Goal: Navigation & Orientation: Go to known website

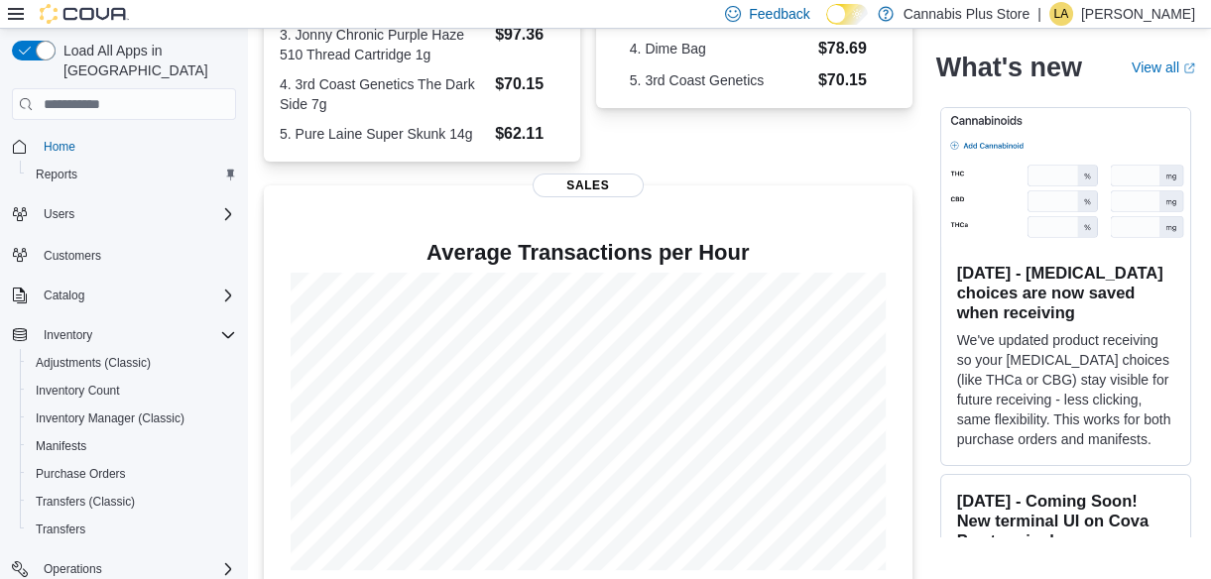
scroll to position [601, 0]
